Goal: Task Accomplishment & Management: Manage account settings

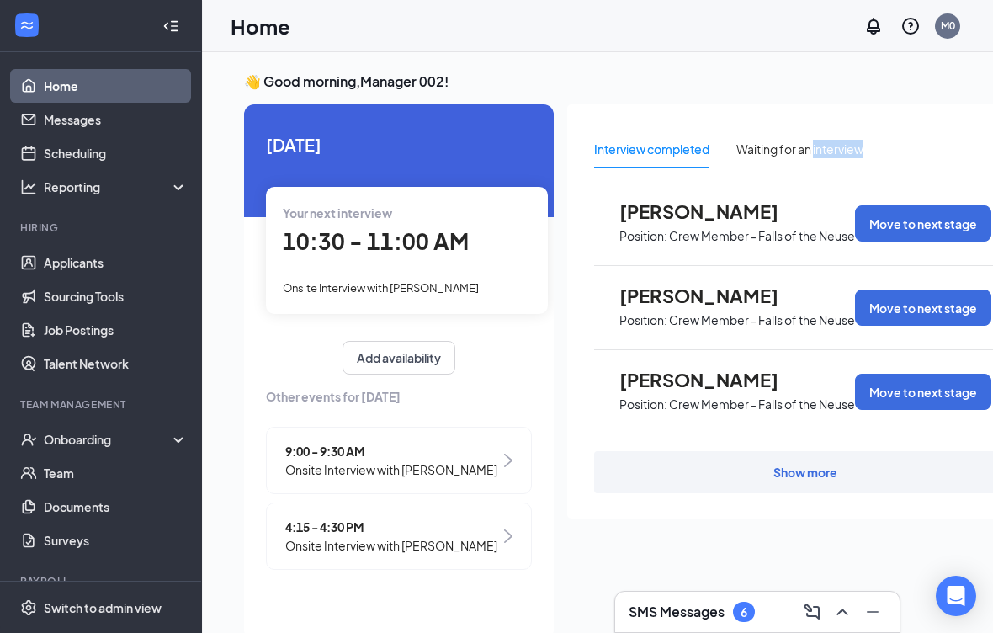
click at [984, 149] on div "Interview completed Waiting for an interview" at bounding box center [805, 149] width 423 height 39
click at [99, 431] on div "Onboarding" at bounding box center [109, 439] width 130 height 17
click at [67, 263] on link "Applicants" at bounding box center [116, 263] width 144 height 34
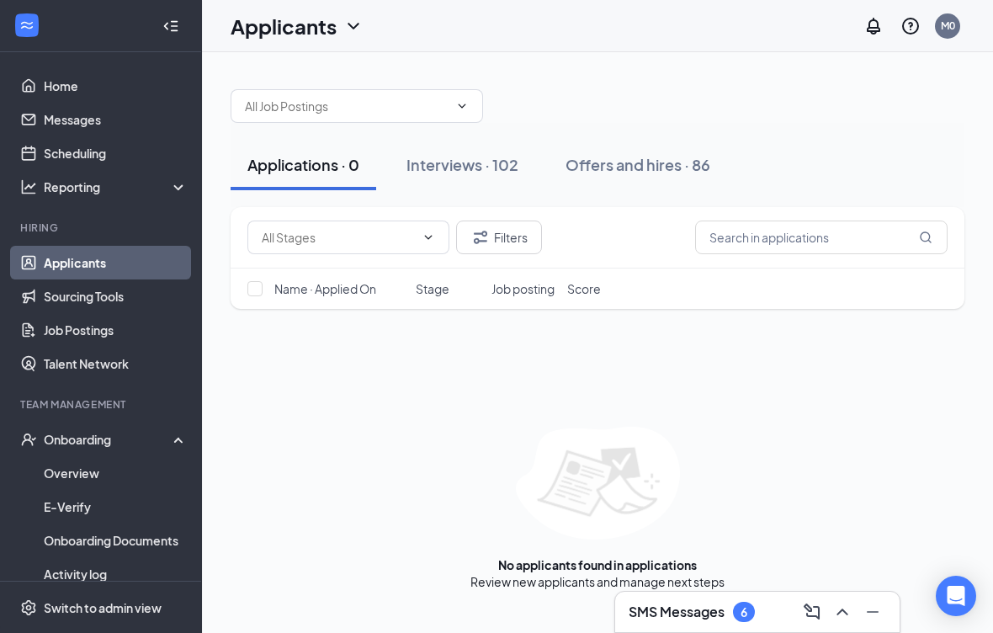
click at [103, 438] on div "Onboarding" at bounding box center [109, 439] width 130 height 17
click at [128, 434] on div "Onboarding" at bounding box center [109, 439] width 130 height 17
click at [83, 477] on link "Overview" at bounding box center [116, 473] width 144 height 34
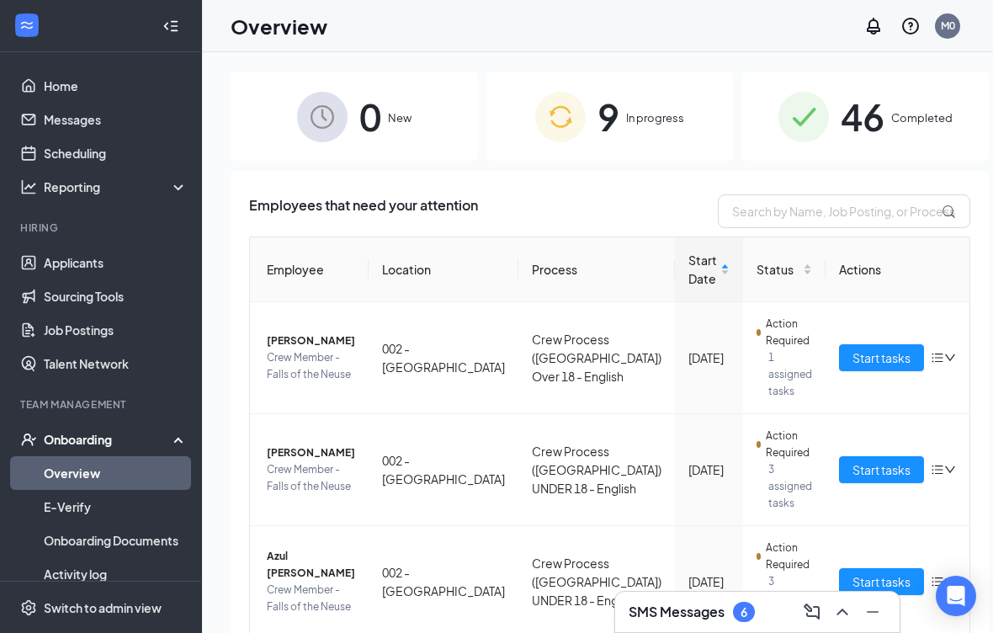
click at [841, 130] on span "46" at bounding box center [863, 117] width 44 height 58
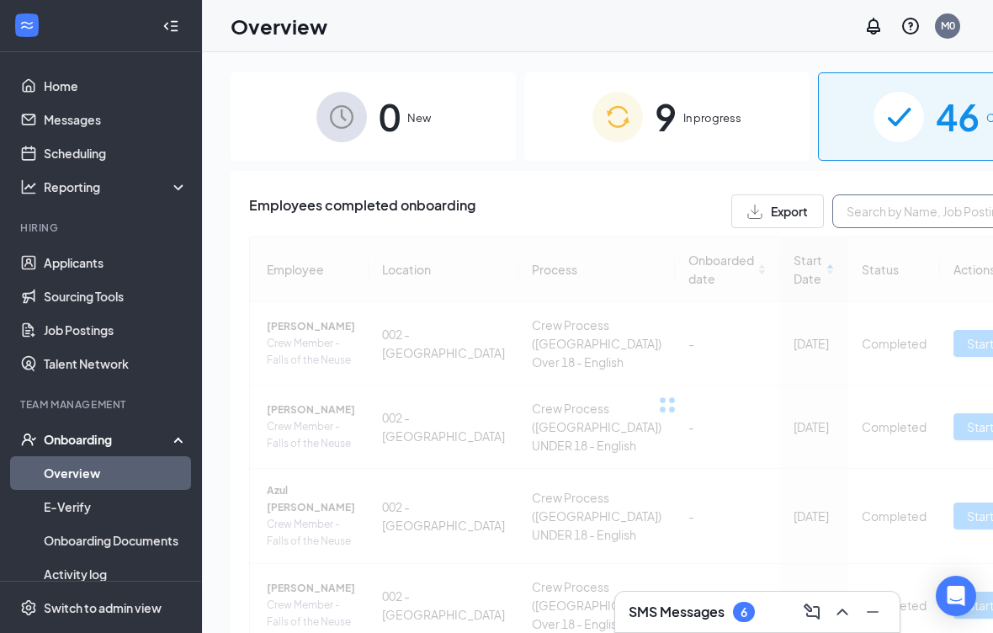
click at [833, 204] on input "text" at bounding box center [959, 211] width 253 height 34
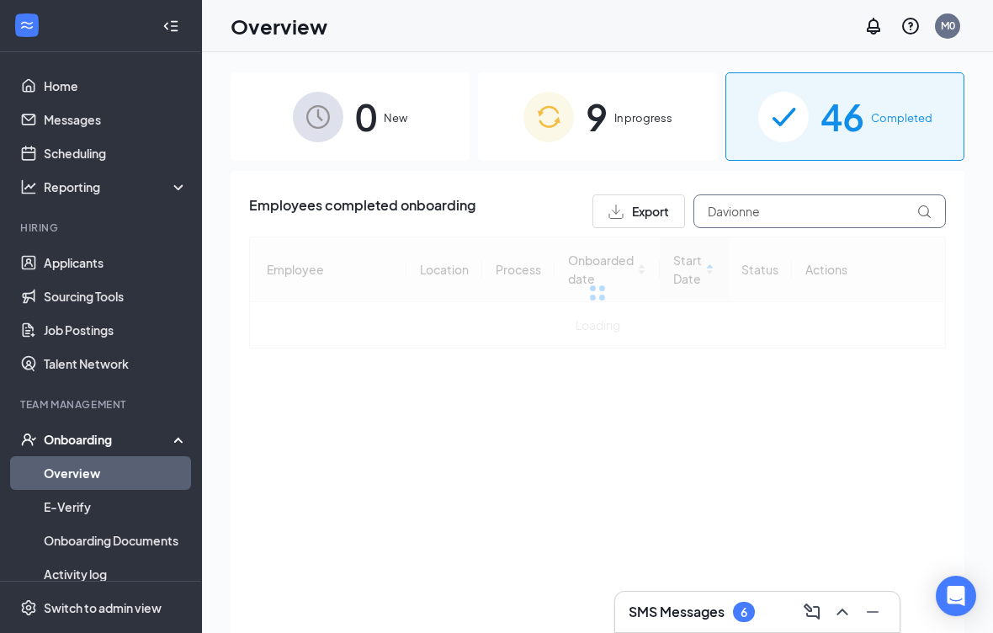
type input "Davionne"
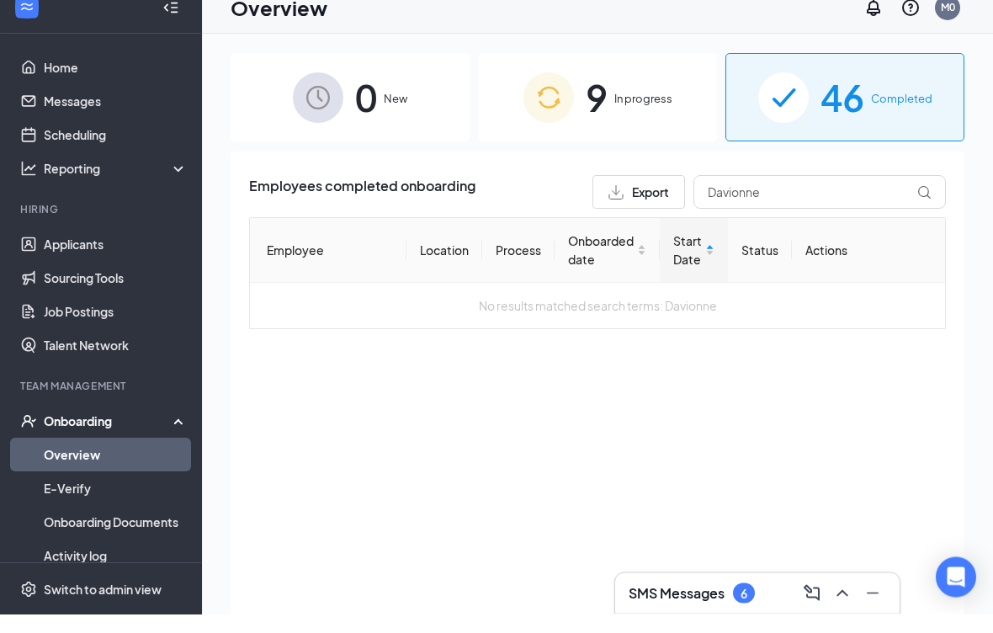
click at [629, 109] on span "In progress" at bounding box center [644, 117] width 58 height 17
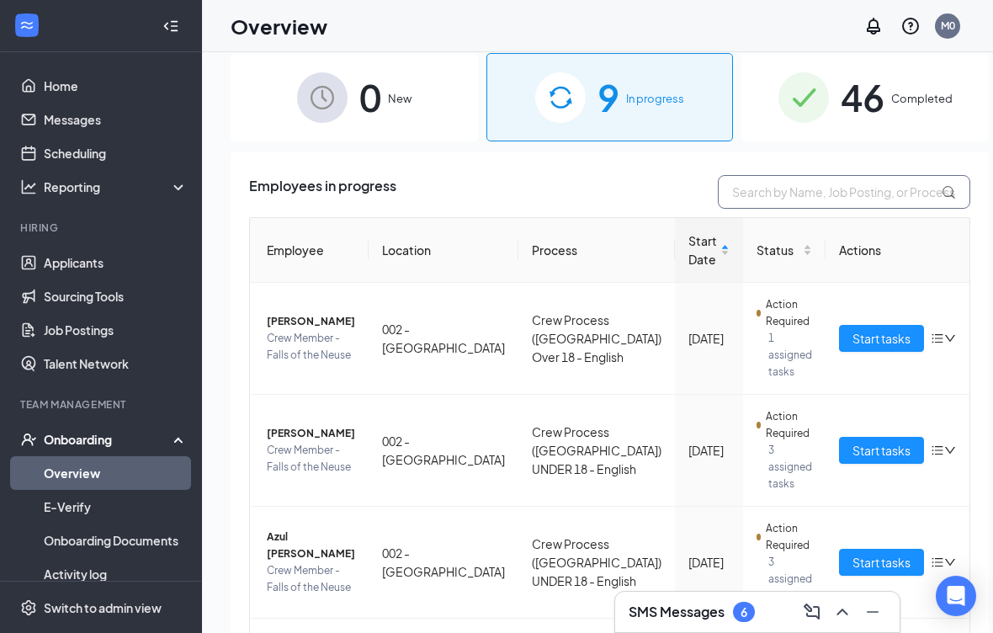
click at [822, 179] on input "text" at bounding box center [844, 192] width 253 height 34
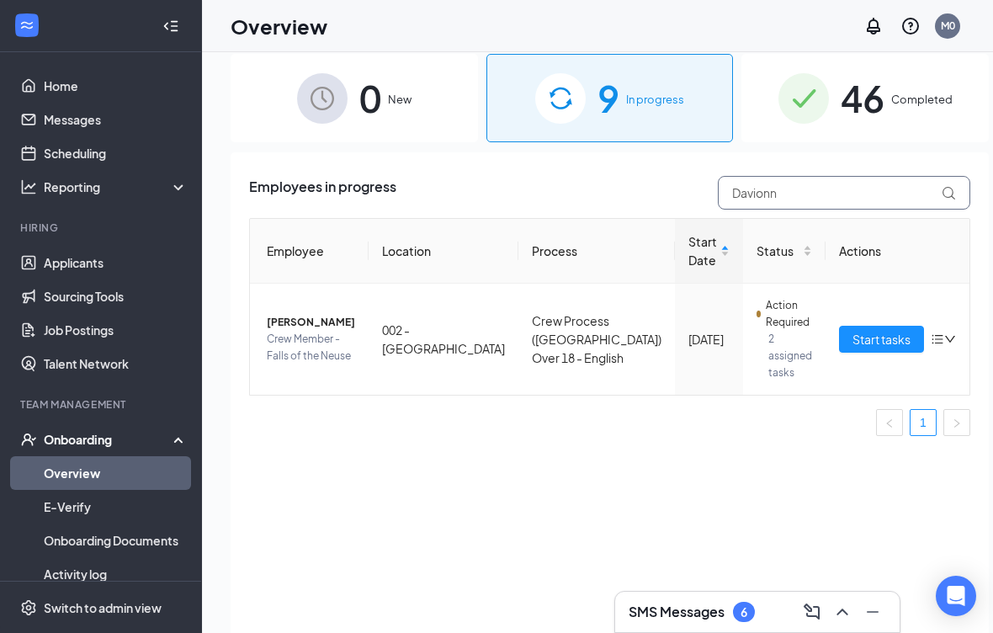
type input "Davionne"
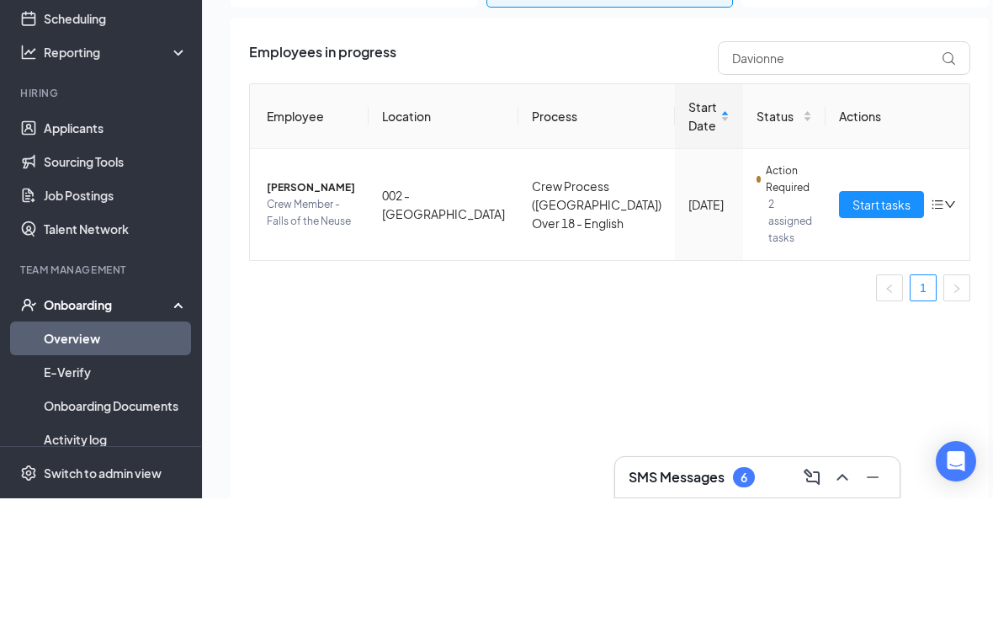
click at [853, 330] on span "Start tasks" at bounding box center [882, 339] width 58 height 19
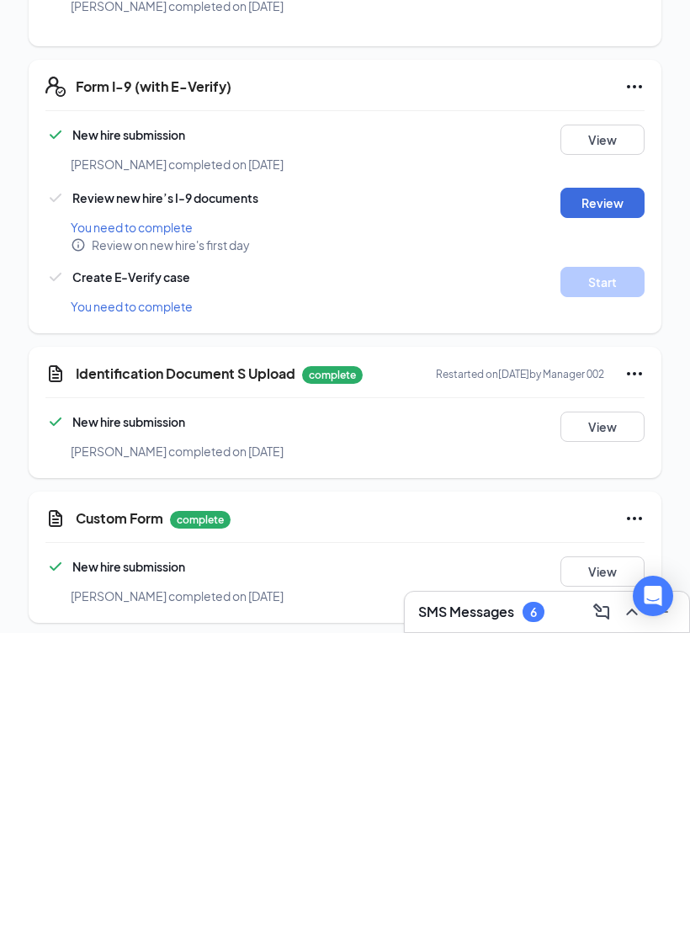
scroll to position [585, 0]
click at [623, 632] on button "View" at bounding box center [603, 730] width 84 height 30
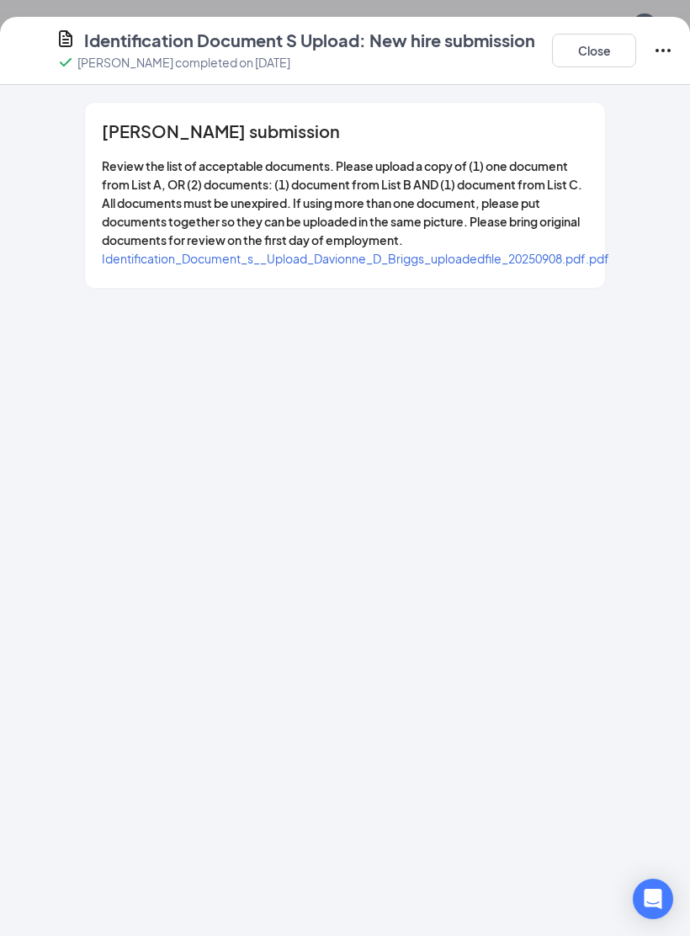
scroll to position [25, 0]
click at [540, 258] on span "Identification_Document_s__Upload_Davionne_D_Briggs_uploadedfile_20250908.pdf.p…" at bounding box center [356, 258] width 508 height 15
click at [616, 47] on button "Close" at bounding box center [594, 51] width 84 height 34
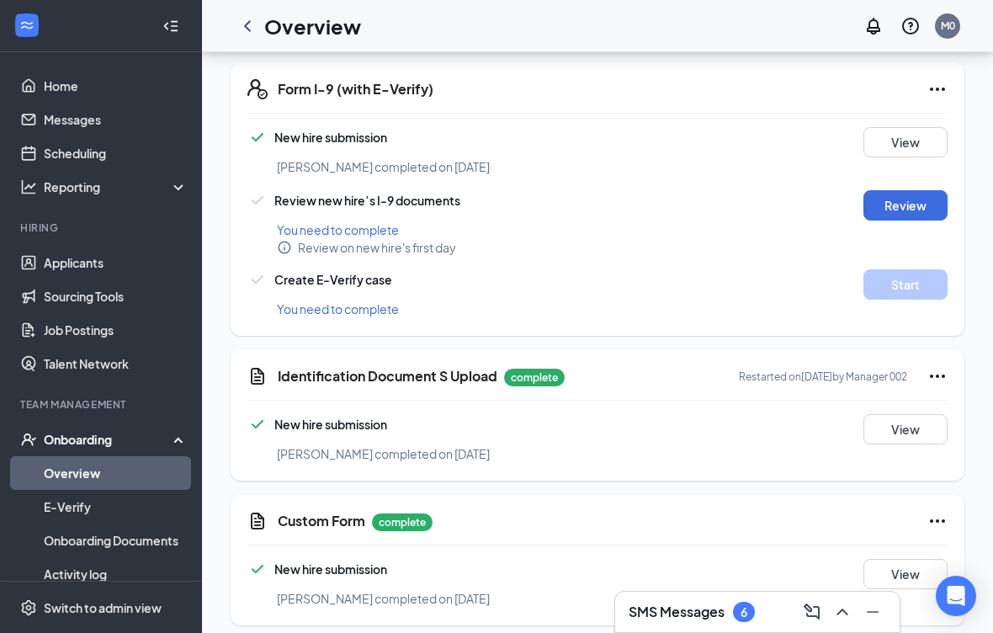
scroll to position [823, 0]
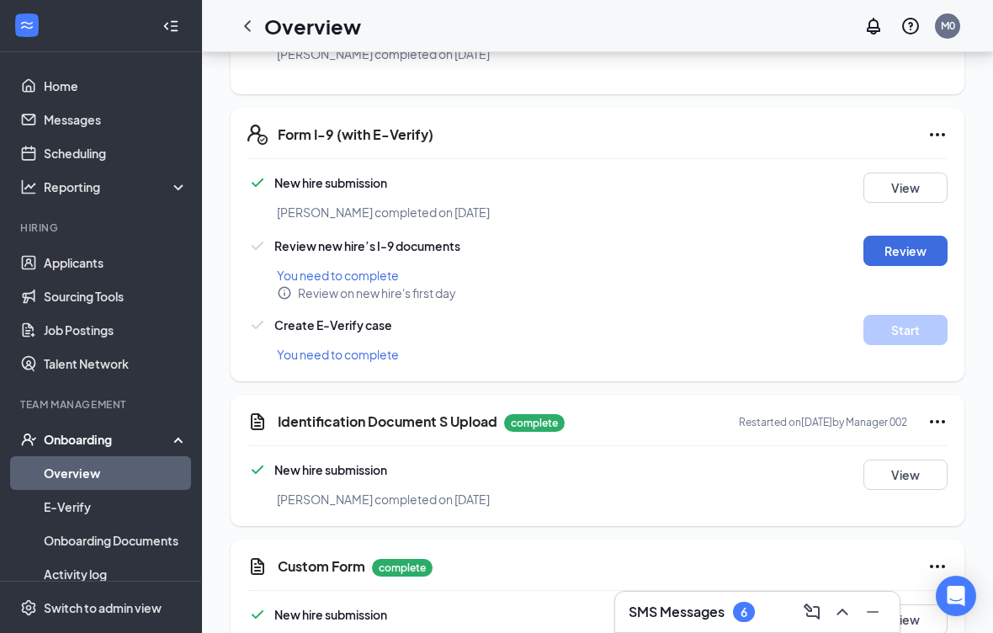
click at [923, 236] on button "Review" at bounding box center [906, 251] width 84 height 30
type input "[DATE]"
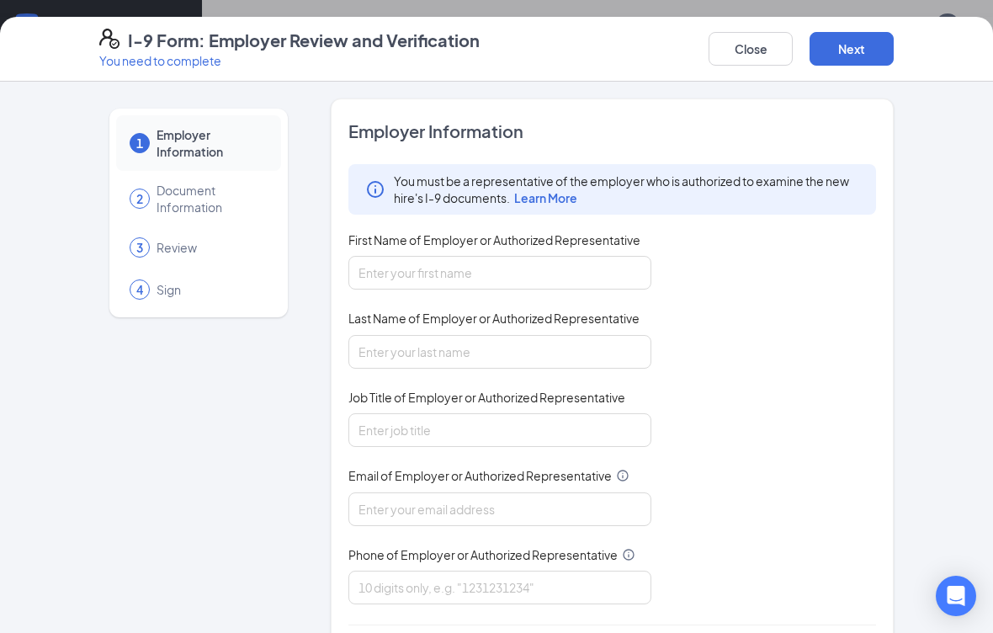
scroll to position [311, 0]
click at [753, 43] on button "Close" at bounding box center [751, 49] width 84 height 34
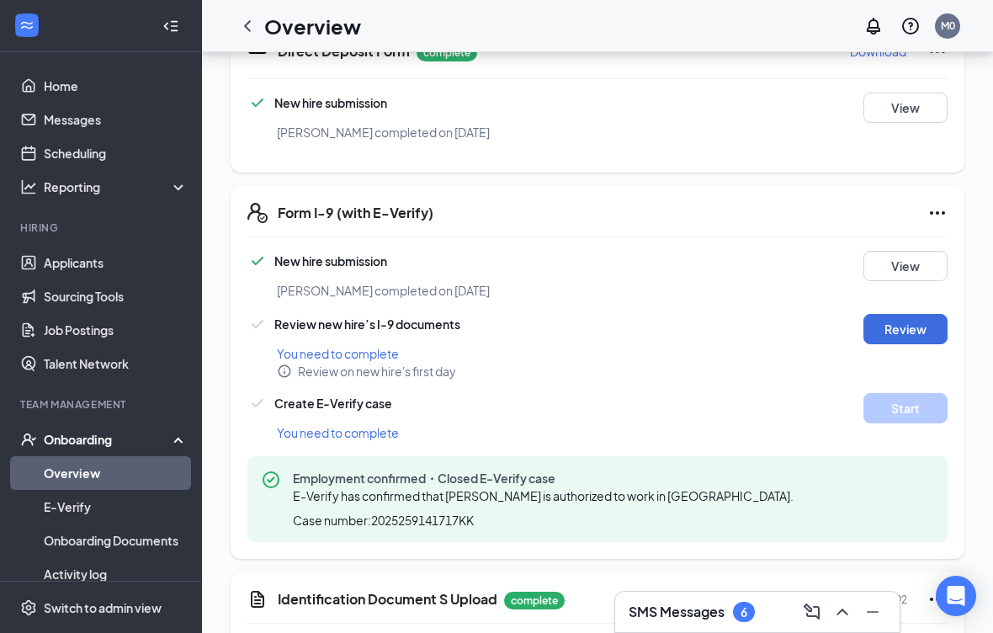
scroll to position [245, 0]
